Goal: Transaction & Acquisition: Obtain resource

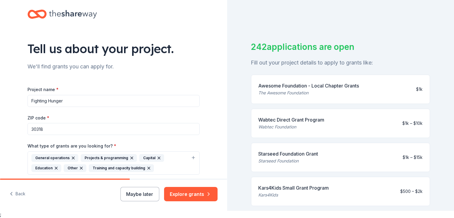
scroll to position [273, 0]
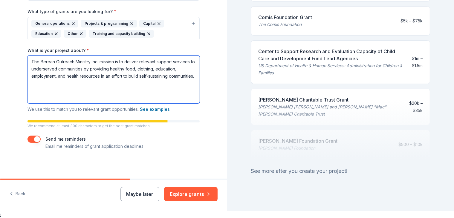
click at [33, 60] on textarea "The Berean Outreach Ministry Inc. mission is to deliver relevant support servic…" at bounding box center [114, 80] width 172 height 48
drag, startPoint x: 28, startPoint y: 62, endPoint x: 66, endPoint y: 83, distance: 42.7
click at [66, 83] on textarea "The Berean Outreach Ministry Inc. mission is to deliver relevant support servic…" at bounding box center [114, 80] width 172 height 48
click at [114, 63] on textarea "The Berean Outreach Ministry Inc. mission is to deliver relevant support servic…" at bounding box center [114, 80] width 172 height 48
click at [113, 63] on textarea "The Berean Outreach Ministry Inc. mission is to deliver relevant support servic…" at bounding box center [114, 80] width 172 height 48
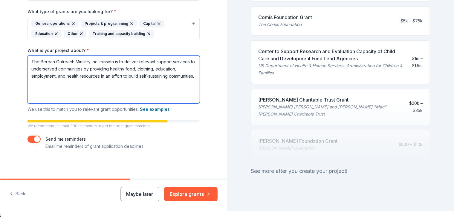
click at [113, 63] on textarea "The Berean Outreach Ministry Inc. mission is to deliver relevant support servic…" at bounding box center [114, 80] width 172 height 48
click at [113, 63] on textarea "The Berean Outreach Ministry Inc. exists is to deliver relevant support service…" at bounding box center [114, 80] width 172 height 48
drag, startPoint x: 29, startPoint y: 63, endPoint x: 149, endPoint y: 90, distance: 122.5
click at [149, 90] on textarea "The Berean Outreach Ministry Inc. exists to deliver relevant support services t…" at bounding box center [114, 80] width 172 height 48
click at [153, 92] on textarea "The Berean Outreach Ministry Inc. exists to deliver relevant support services t…" at bounding box center [114, 80] width 172 height 48
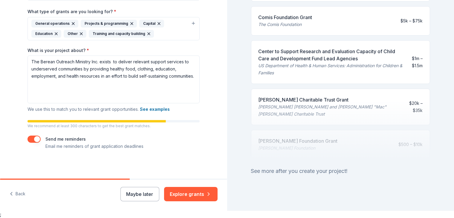
click at [71, 49] on label "What is your project about? *" at bounding box center [59, 51] width 62 height 6
click at [71, 56] on textarea "The Berean Outreach Ministry Inc. exists to deliver relevant support services t…" at bounding box center [114, 80] width 172 height 48
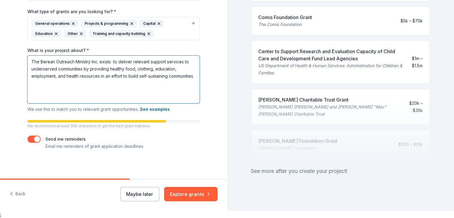
click at [71, 49] on label "What is your project about? *" at bounding box center [59, 51] width 62 height 6
click at [71, 56] on textarea "The Berean Outreach Ministry Inc. exists to deliver relevant support services t…" at bounding box center [114, 80] width 172 height 48
drag, startPoint x: 28, startPoint y: 61, endPoint x: 129, endPoint y: 86, distance: 104.2
click at [129, 86] on textarea "The Berean Outreach Ministry Inc. exists to deliver relevant support services t…" at bounding box center [114, 80] width 172 height 48
paste textarea "Nourishing Families Program BOMC provides healthy groceries, fresh produce, and…"
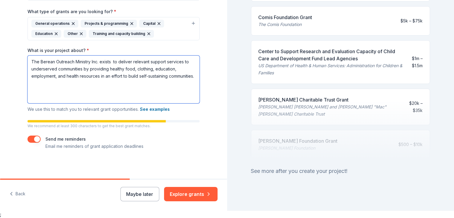
type textarea "Nourishing Families Program BOMC provides healthy groceries, fresh produce, and…"
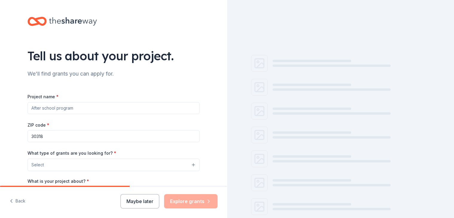
scroll to position [7, 0]
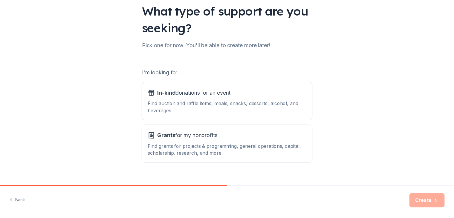
scroll to position [55, 0]
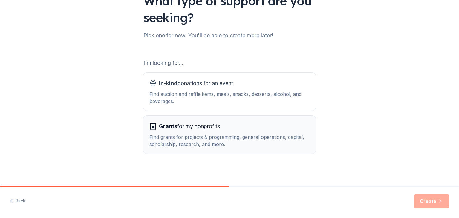
click at [179, 132] on div "Grants for my nonprofits Find grants for projects & programming, general operat…" at bounding box center [230, 135] width 160 height 26
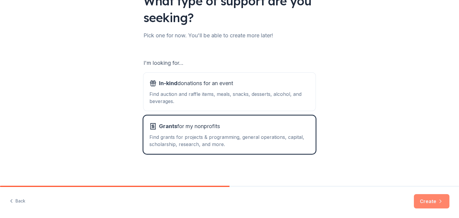
click at [428, 203] on button "Create" at bounding box center [432, 201] width 36 height 14
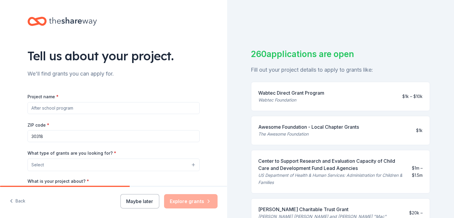
click at [38, 106] on input "Project name *" at bounding box center [114, 108] width 172 height 12
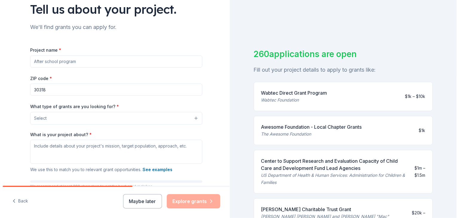
scroll to position [48, 0]
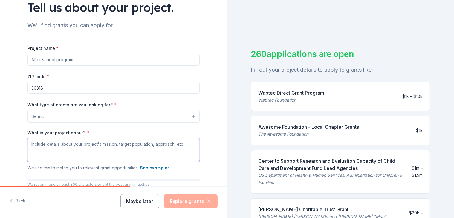
click at [31, 147] on textarea "What is your project about? *" at bounding box center [114, 150] width 172 height 24
paste textarea "Nourishing Families Program BOMC provides healthy groceries, fresh produce, and…"
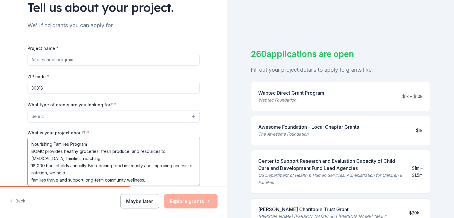
click at [87, 144] on textarea "Nourishing Families Program BOMC provides healthy groceries, fresh produce, and…" at bounding box center [114, 162] width 172 height 48
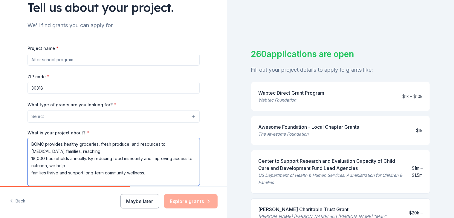
type textarea "BOMC provides healthy groceries, fresh produce, and resources to low-income fam…"
click at [41, 59] on input "Project name *" at bounding box center [114, 60] width 172 height 12
type input "Nourishinf Families Program"
click at [35, 118] on span "Select" at bounding box center [37, 116] width 13 height 7
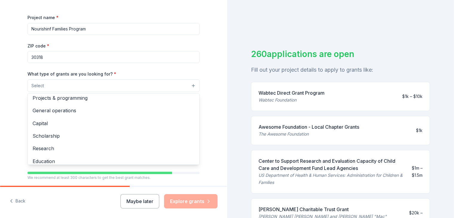
scroll to position [0, 0]
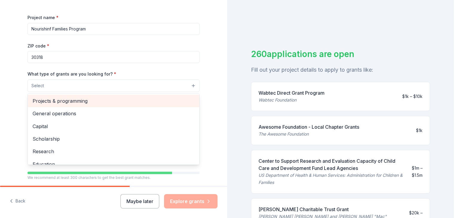
click at [41, 100] on span "Projects & programming" at bounding box center [114, 101] width 162 height 8
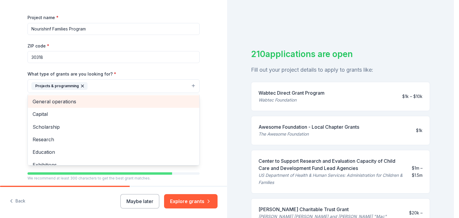
click at [52, 100] on span "General operations" at bounding box center [114, 102] width 162 height 8
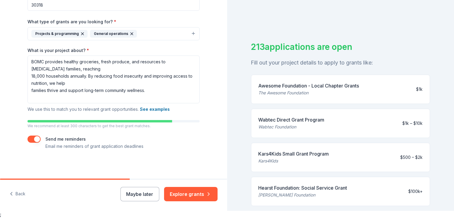
scroll to position [0, 0]
click at [185, 193] on button "Explore grants" at bounding box center [191, 194] width 54 height 14
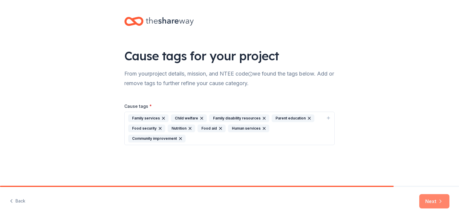
click at [429, 203] on button "Next" at bounding box center [435, 201] width 30 height 14
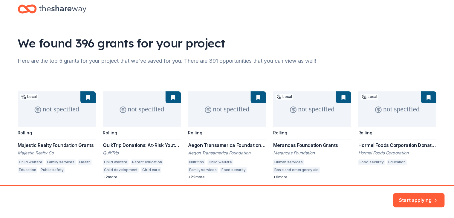
scroll to position [37, 0]
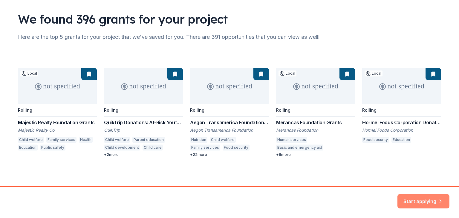
click at [413, 201] on button "Start applying" at bounding box center [424, 198] width 52 height 14
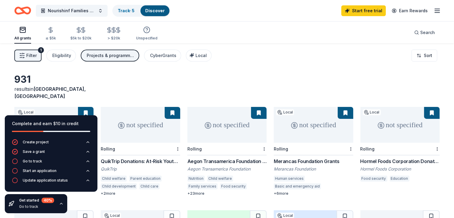
click at [4, 104] on div "931 results in Atlanta, GA not specified Local Rolling Majestic Realty Foundati…" at bounding box center [227, 196] width 454 height 304
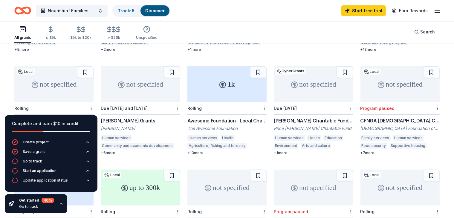
scroll to position [249, 0]
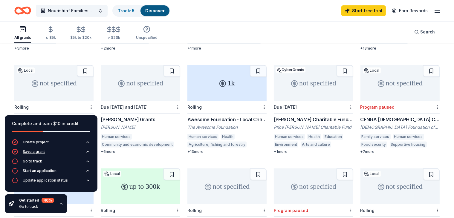
click at [28, 156] on button "Save a grant" at bounding box center [51, 154] width 78 height 10
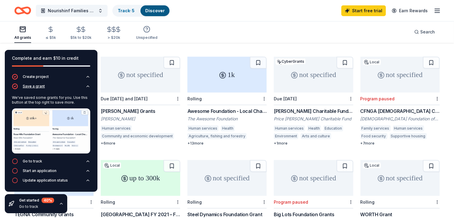
scroll to position [257, 0]
click at [9, 25] on div "All grants ≤ $5k $5k to $20k > $20k Unspecified Search" at bounding box center [227, 32] width 454 height 22
click at [3, 24] on div "All grants ≤ $5k $5k to $20k > $20k Unspecified Search" at bounding box center [227, 32] width 454 height 22
click at [3, 19] on div "Nourishinf Families Program Track · 5 Discover Start free trial Earn Rewards" at bounding box center [227, 10] width 454 height 21
click at [129, 176] on div "up to 300k" at bounding box center [140, 179] width 79 height 36
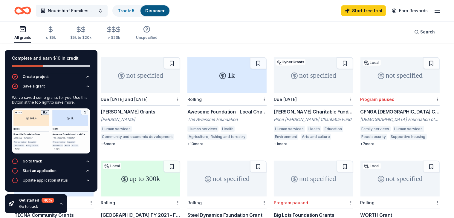
click at [363, 142] on div "+ 7 more" at bounding box center [400, 144] width 79 height 5
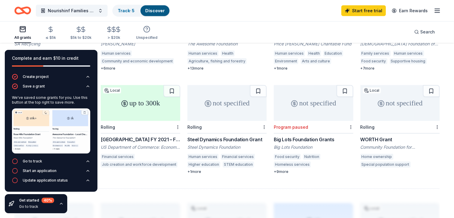
scroll to position [333, 0]
click at [147, 179] on div "931 results in Atlanta, GA not specified Local Rolling Majestic Realty Foundati…" at bounding box center [227, 59] width 426 height 637
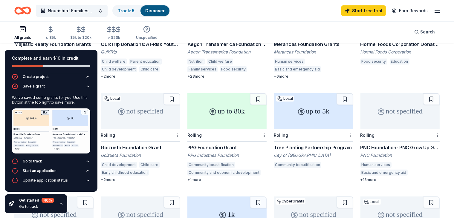
scroll to position [116, 0]
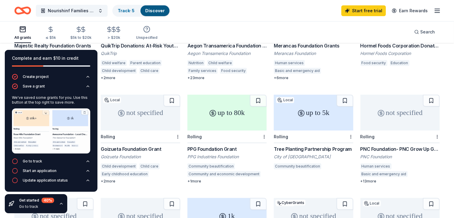
click at [109, 83] on div "not specified Local Rolling Majestic Realty Foundation Grants Majestic Realty C…" at bounding box center [227, 191] width 426 height 400
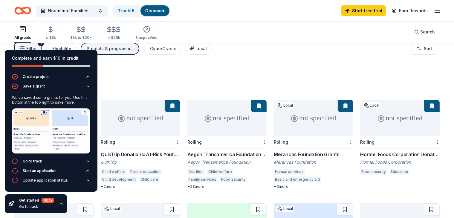
scroll to position [0, 0]
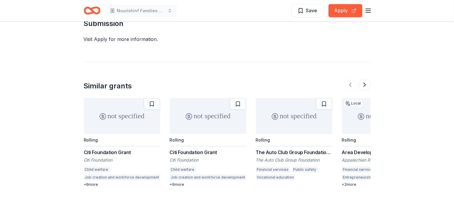
scroll to position [465, 0]
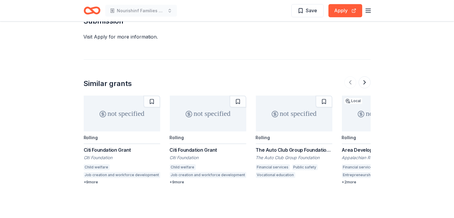
click at [84, 135] on div "Rolling" at bounding box center [91, 137] width 14 height 5
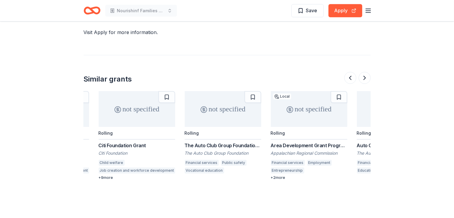
scroll to position [0, 81]
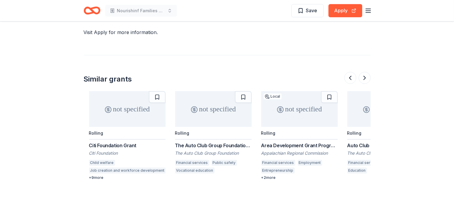
click at [146, 109] on div "not specified" at bounding box center [127, 109] width 77 height 36
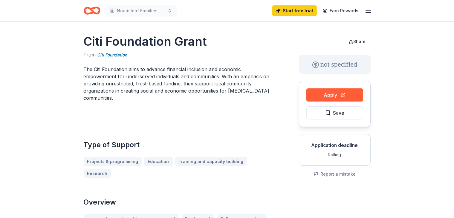
scroll to position [1, 0]
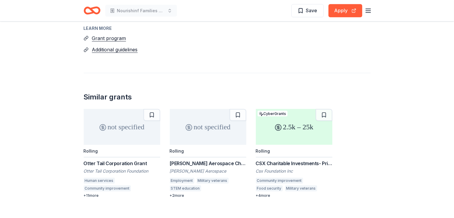
scroll to position [494, 0]
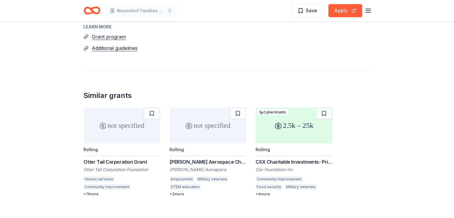
click at [96, 108] on div "not specified" at bounding box center [122, 126] width 77 height 36
